Goal: Information Seeking & Learning: Learn about a topic

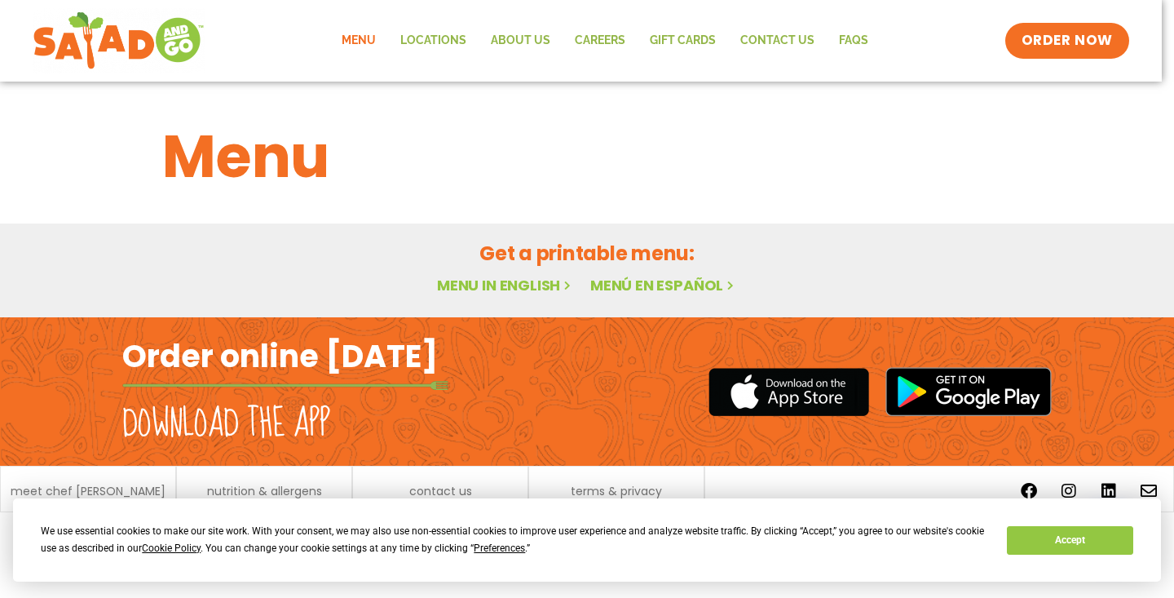
click at [499, 284] on link "Menu in English" at bounding box center [505, 285] width 137 height 20
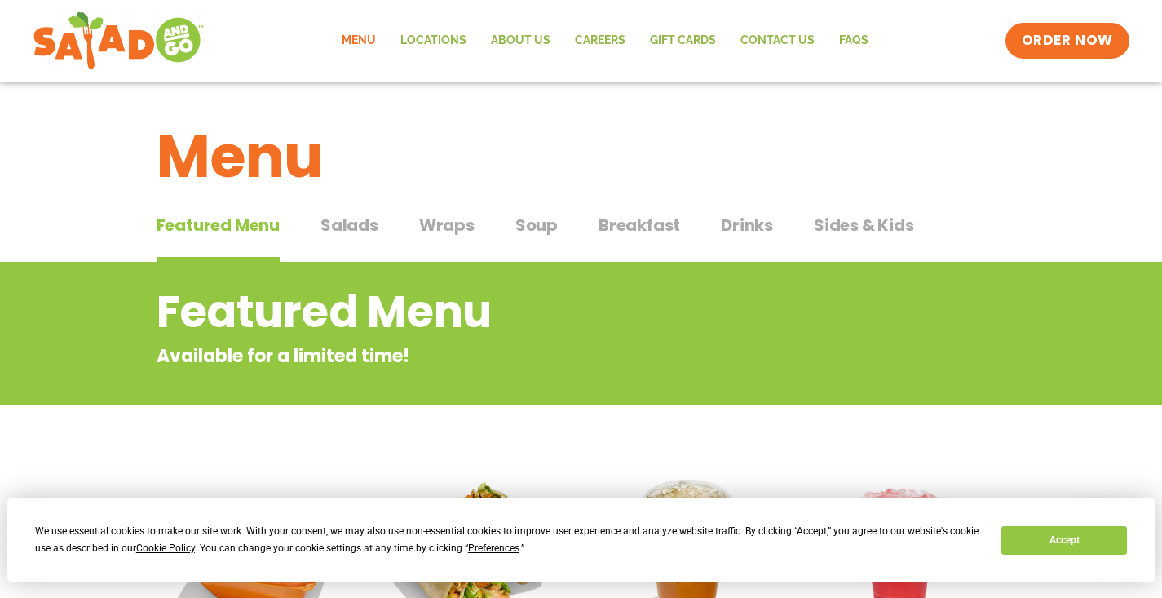
click at [445, 237] on span "Wraps" at bounding box center [446, 225] width 55 height 24
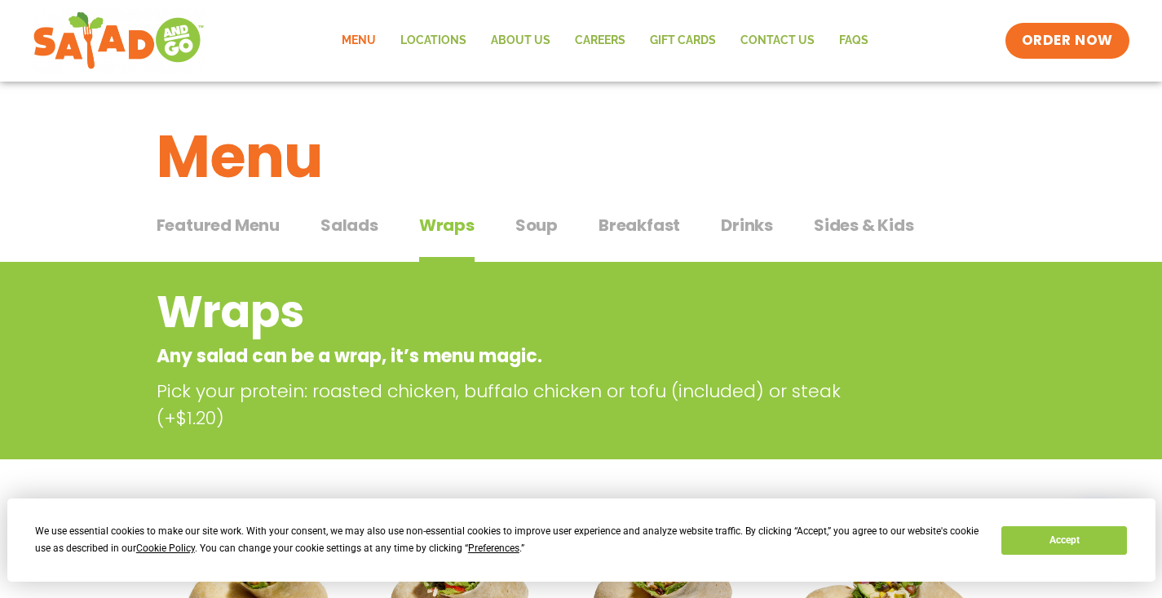
click at [864, 228] on span "Sides & Kids" at bounding box center [864, 225] width 100 height 24
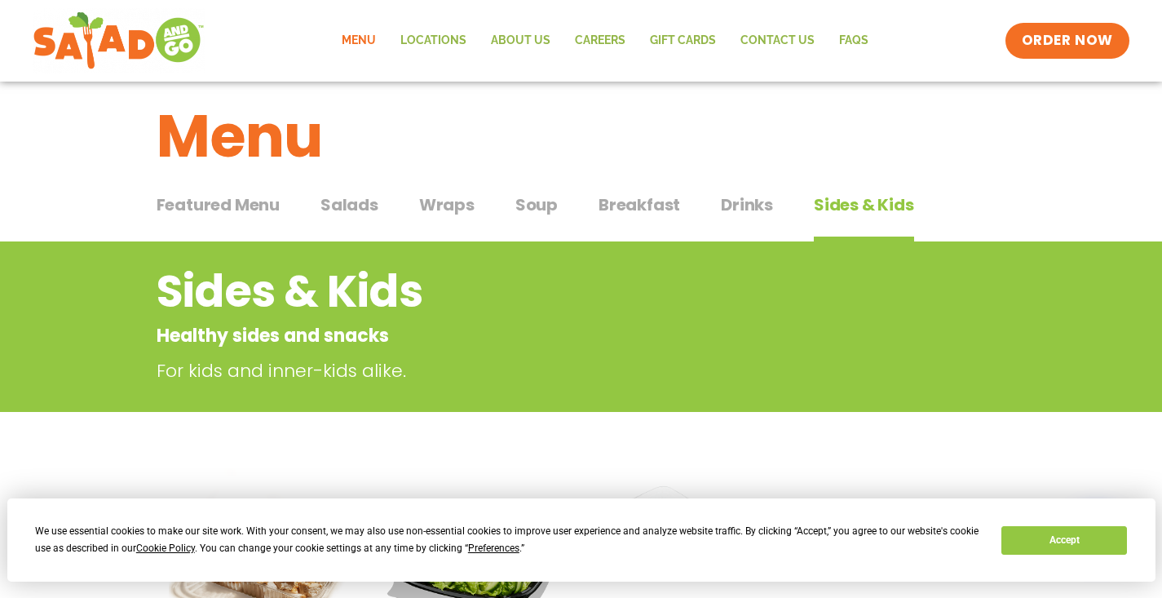
scroll to position [53, 0]
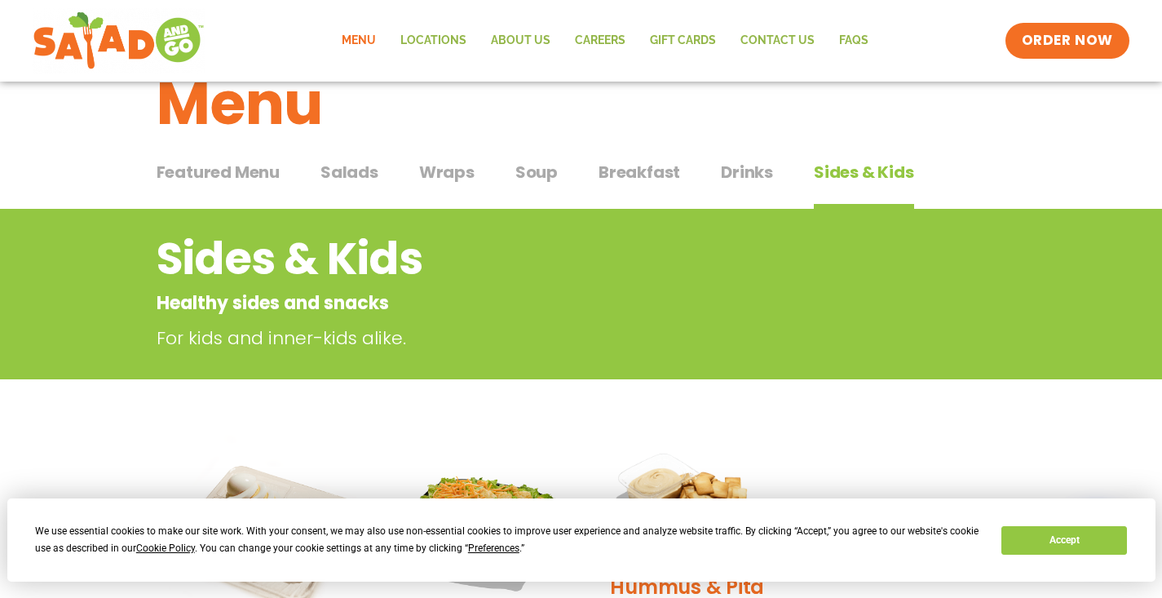
click at [765, 175] on span "Drinks" at bounding box center [747, 172] width 52 height 24
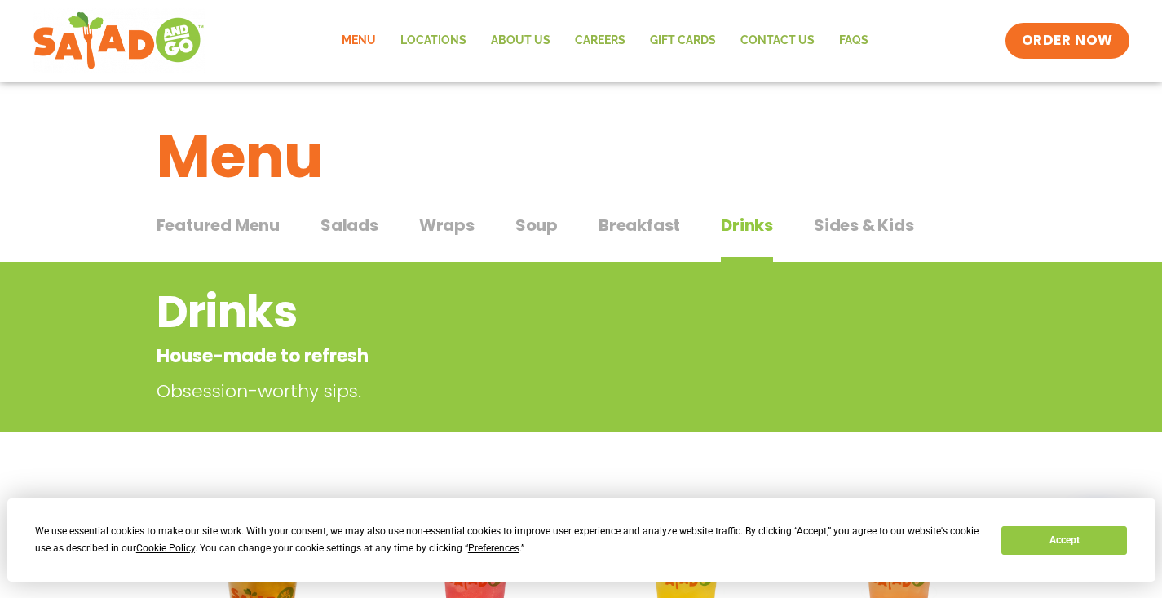
click at [868, 227] on span "Sides & Kids" at bounding box center [864, 225] width 100 height 24
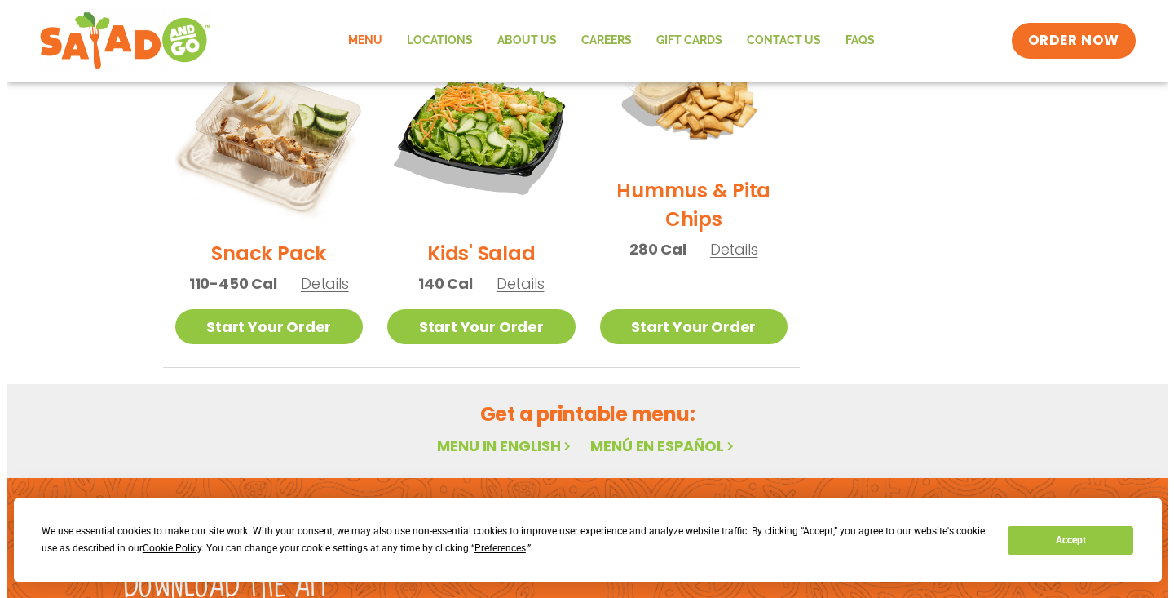
scroll to position [447, 0]
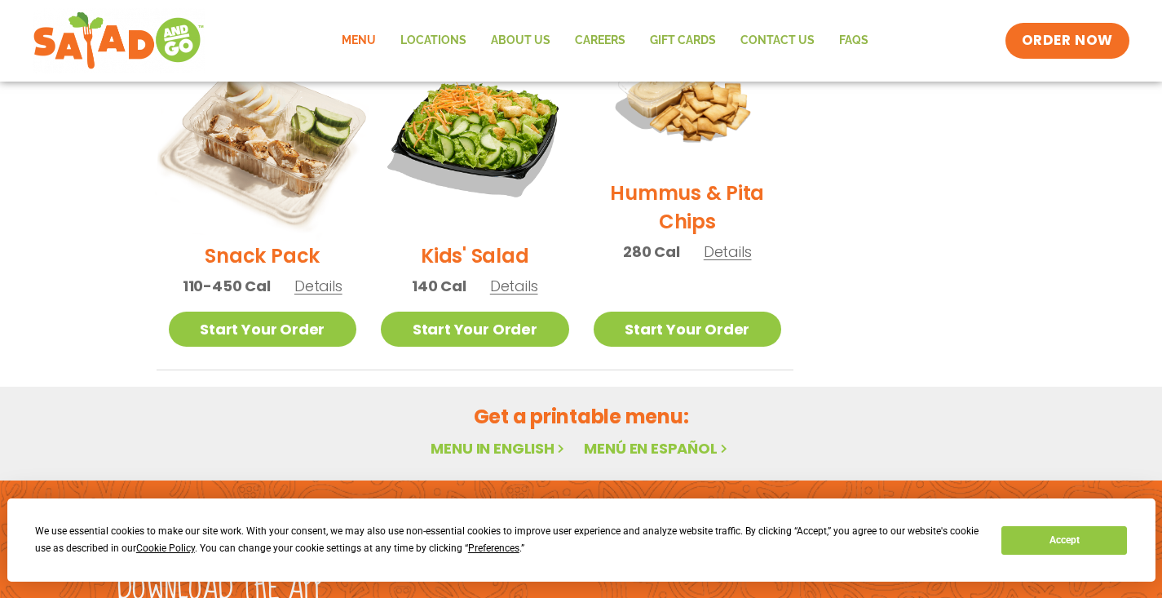
click at [290, 153] on img at bounding box center [262, 134] width 221 height 221
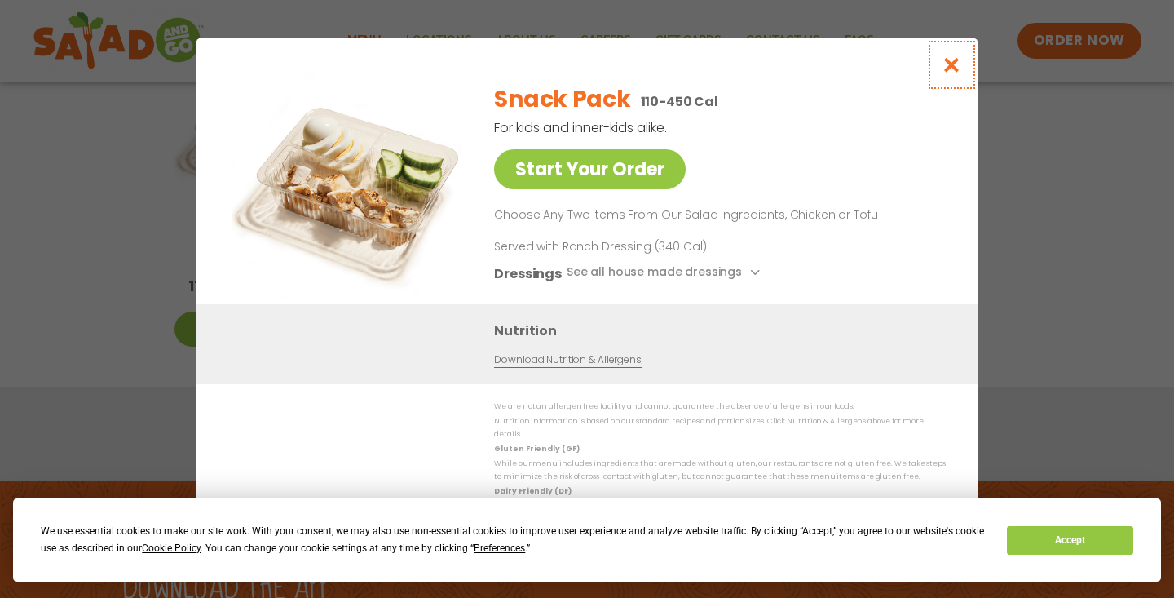
click at [942, 70] on icon "Close modal" at bounding box center [952, 64] width 20 height 17
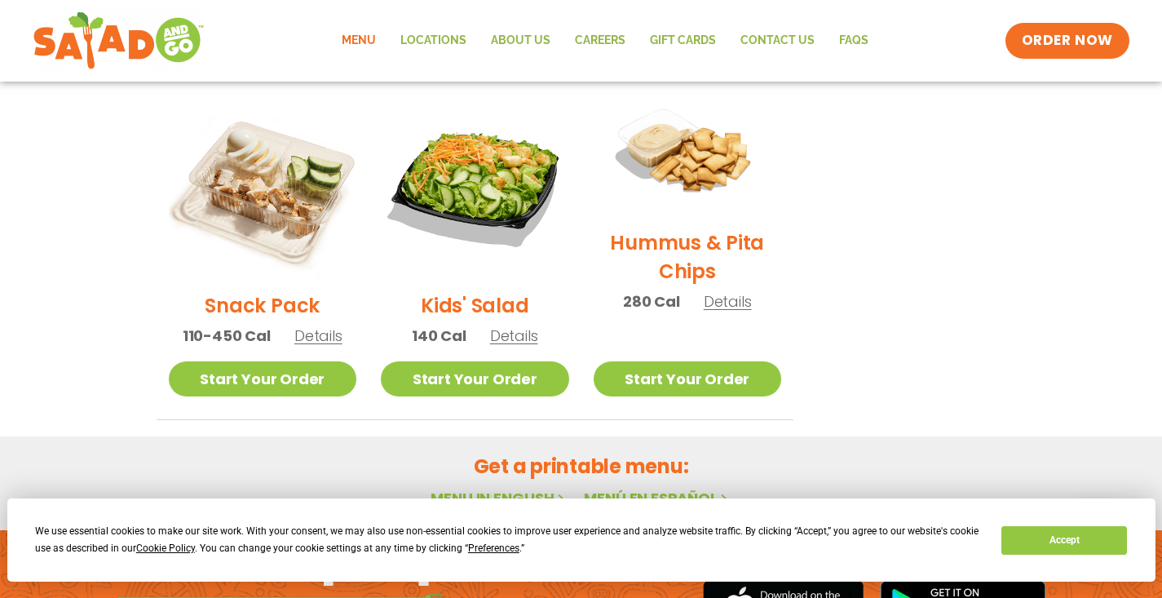
scroll to position [437, 0]
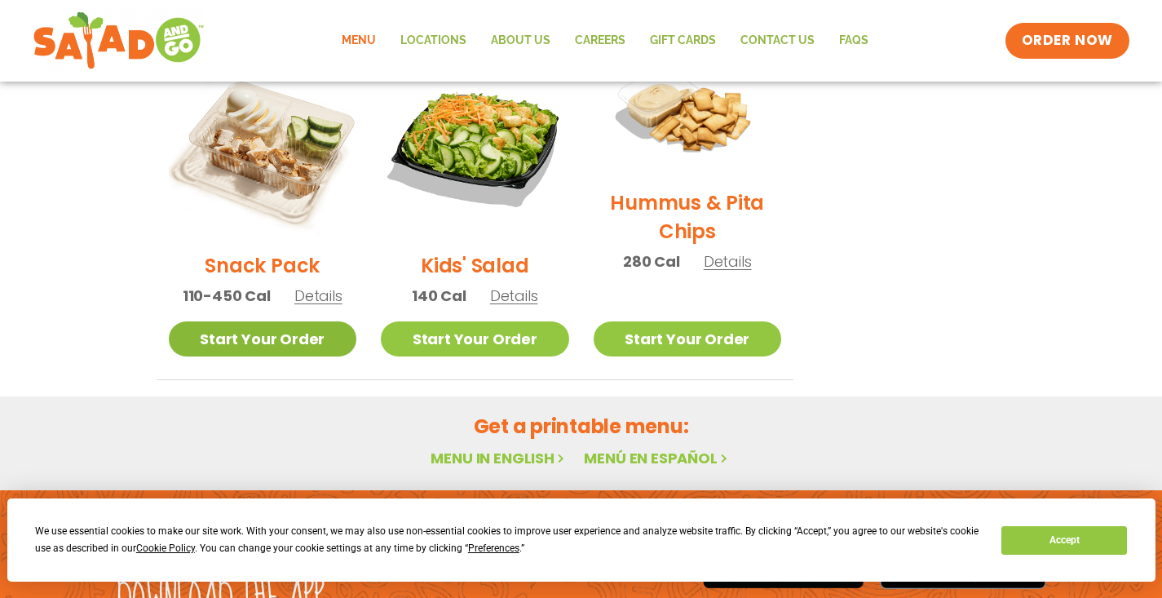
click at [250, 334] on link "Start Your Order" at bounding box center [263, 338] width 188 height 35
